Goal: Task Accomplishment & Management: Manage account settings

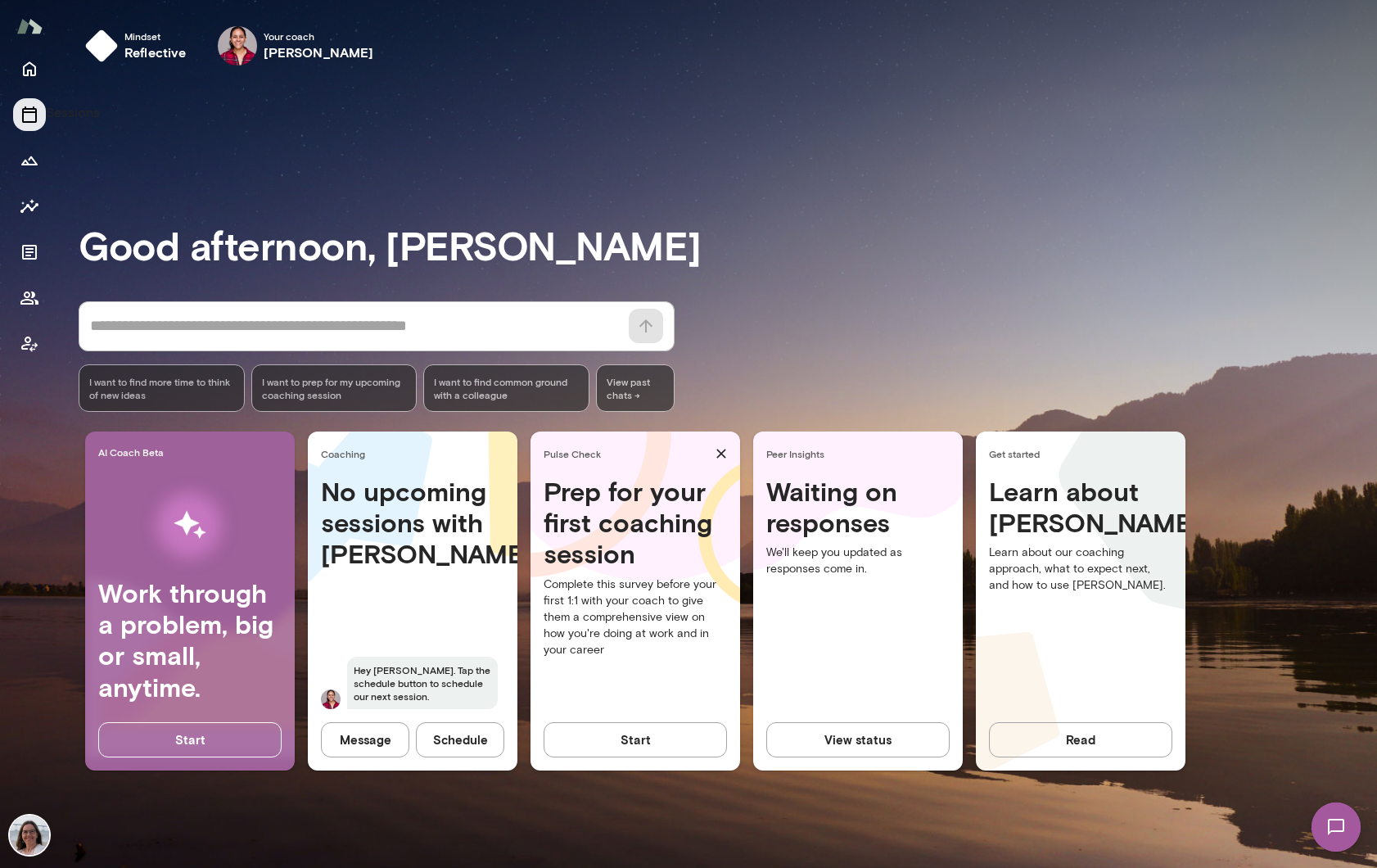
click at [36, 127] on button "Sessions" at bounding box center [30, 115] width 33 height 33
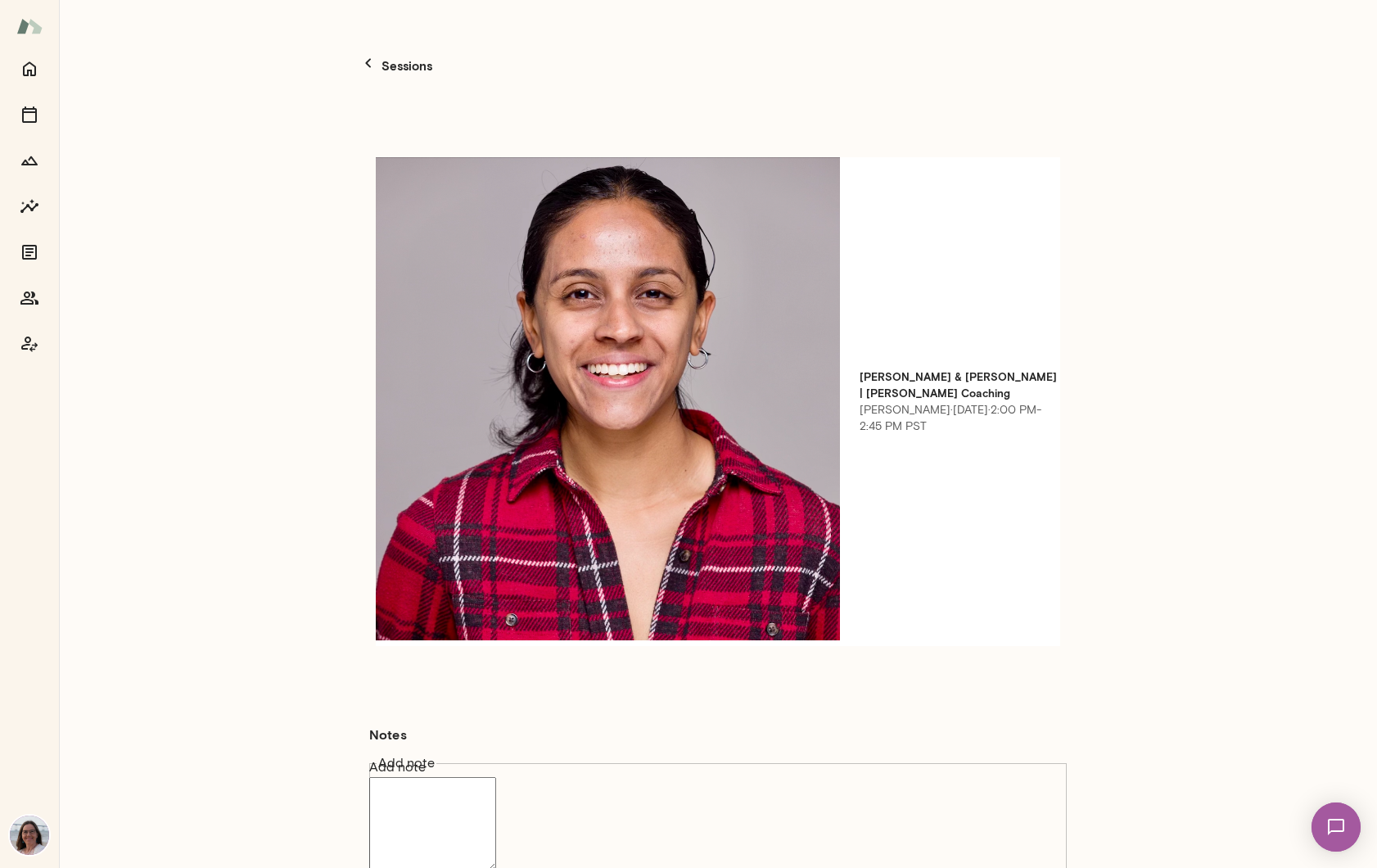
click at [173, 258] on button "Reschedule session" at bounding box center [119, 249] width 108 height 17
click at [1339, 27] on icon "button" at bounding box center [1337, 29] width 11 height 11
click at [366, 58] on icon "button" at bounding box center [369, 62] width 6 height 9
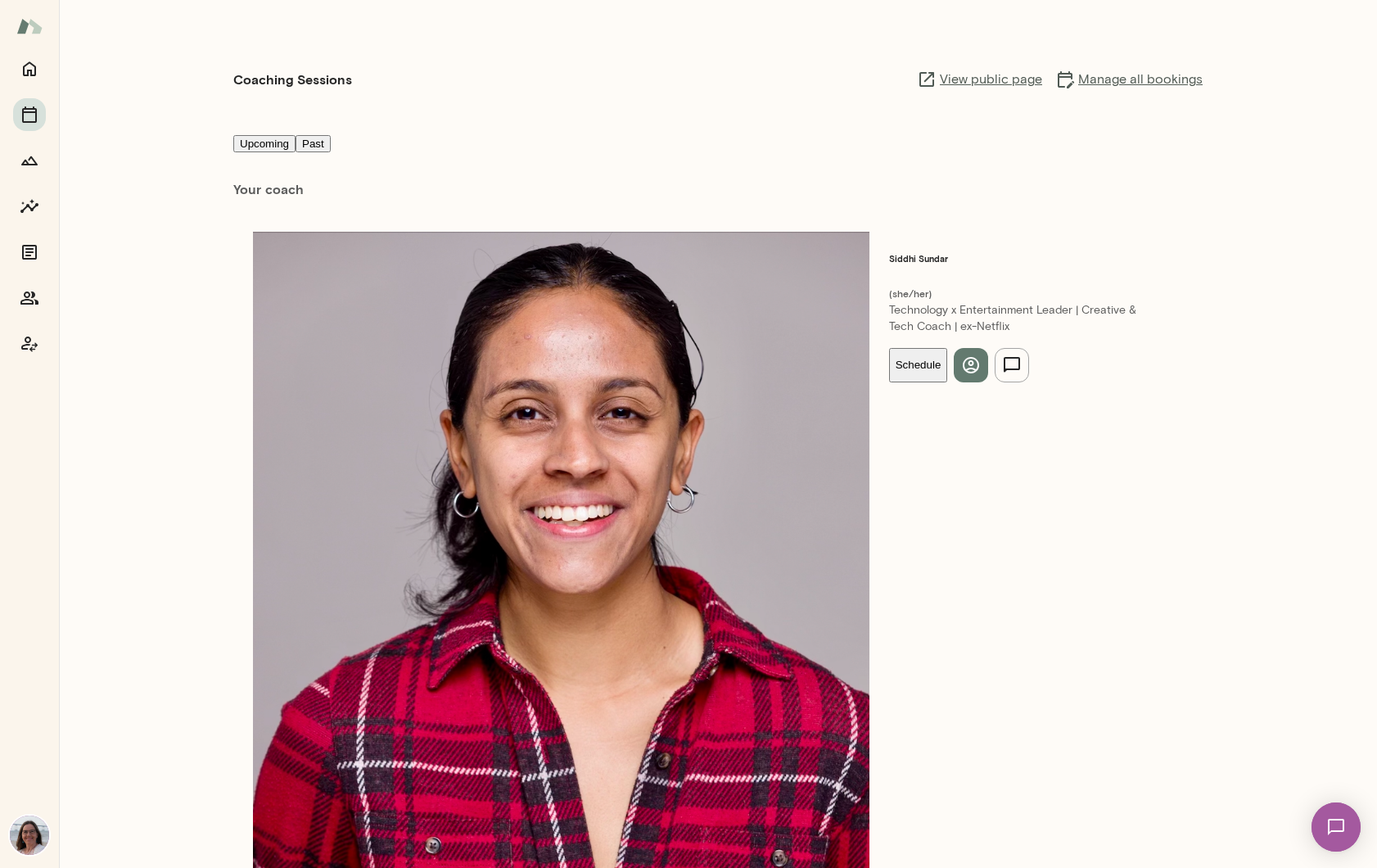
click at [103, 56] on span "Reschedule" at bounding box center [67, 48] width 70 height 15
click at [65, 258] on button "Nevermind" at bounding box center [33, 249] width 65 height 17
click at [28, 341] on icon "Coach app" at bounding box center [29, 344] width 19 height 19
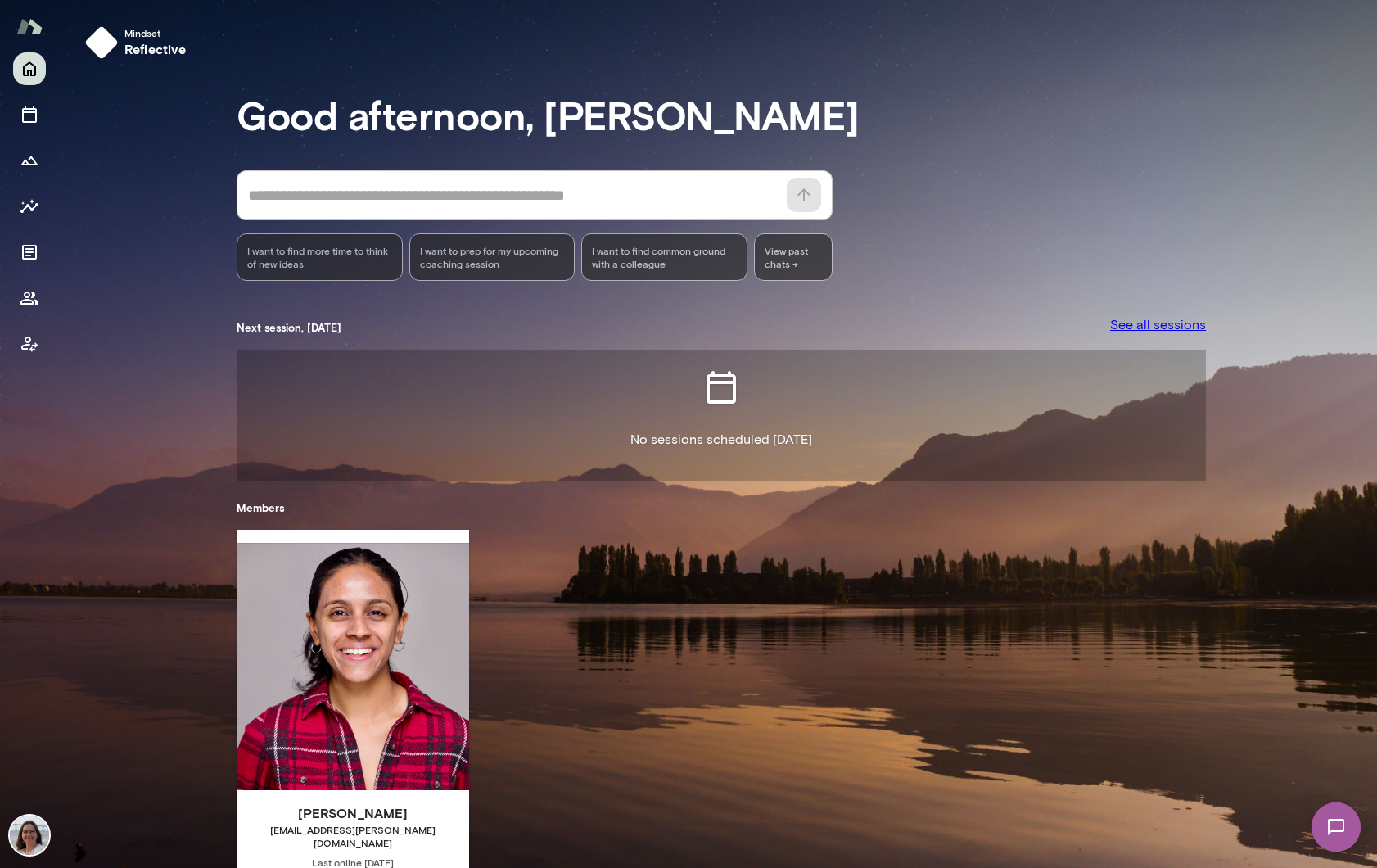
click at [339, 855] on span "Last online [DATE]" at bounding box center [353, 862] width 233 height 13
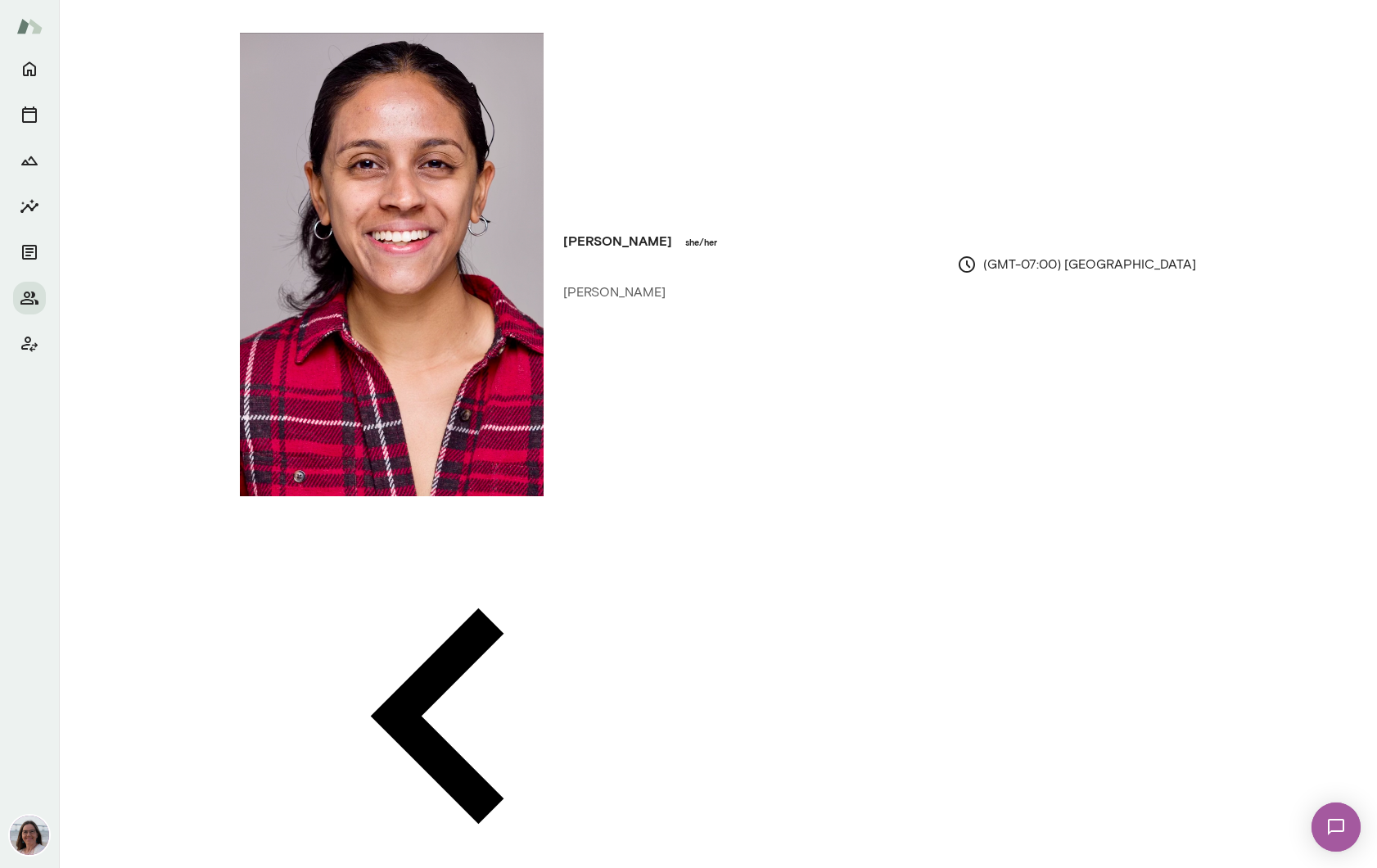
click at [173, 258] on button "Reschedule session" at bounding box center [119, 249] width 108 height 17
click at [1338, 25] on icon "button" at bounding box center [1338, 29] width 19 height 19
